Goal: Entertainment & Leisure: Consume media (video, audio)

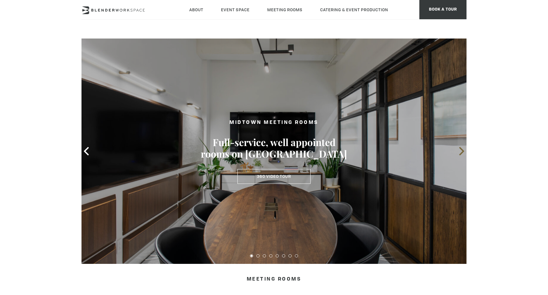
click at [462, 152] on icon at bounding box center [461, 151] width 5 height 8
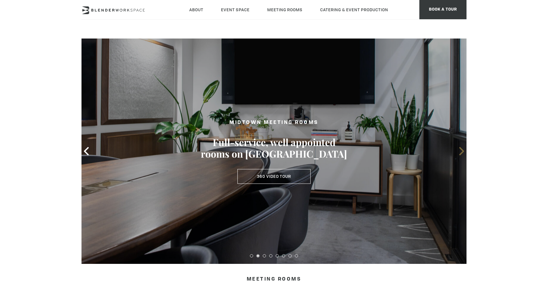
click at [464, 152] on icon at bounding box center [461, 151] width 8 height 8
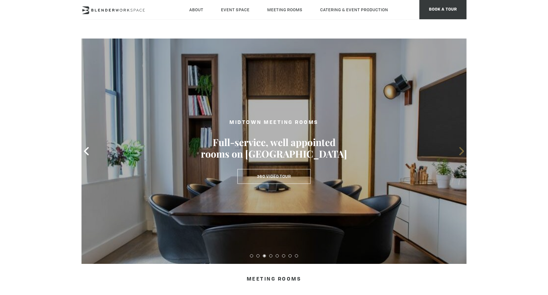
click at [460, 149] on icon at bounding box center [461, 151] width 8 height 8
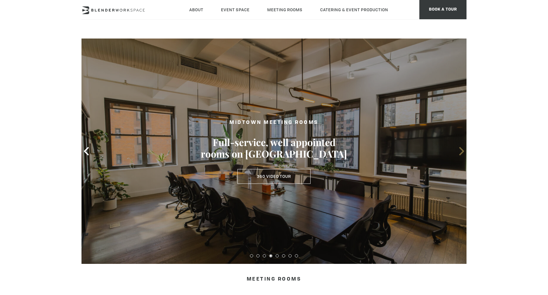
click at [461, 149] on icon at bounding box center [461, 151] width 5 height 8
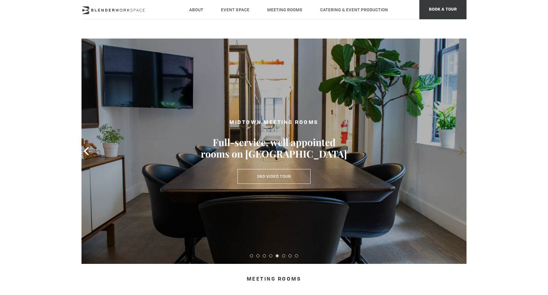
click at [461, 149] on icon at bounding box center [461, 151] width 5 height 8
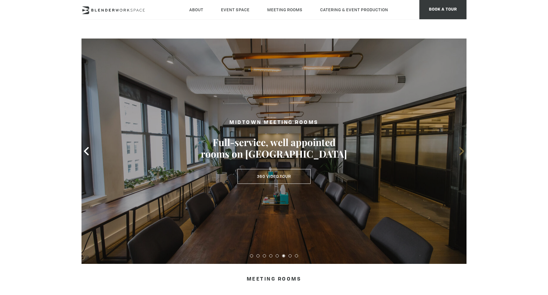
click at [461, 149] on icon at bounding box center [461, 151] width 5 height 8
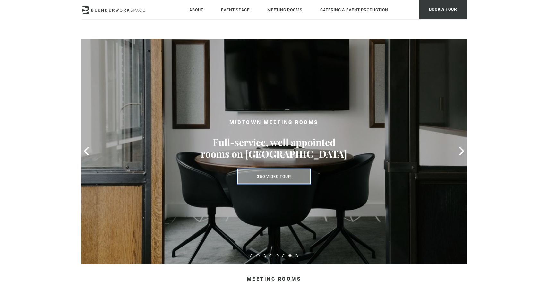
click at [272, 183] on link "360 Video Tour" at bounding box center [273, 176] width 73 height 15
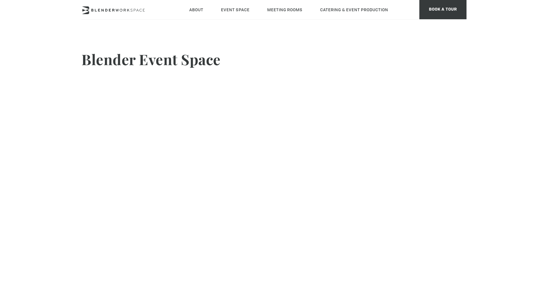
scroll to position [12, 0]
